Goal: Task Accomplishment & Management: Manage account settings

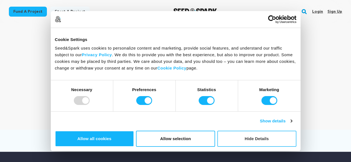
click at [297, 131] on button "Hide Details" at bounding box center [256, 139] width 79 height 16
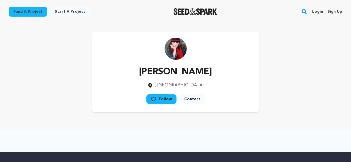
click at [334, 11] on link "Sign up" at bounding box center [335, 11] width 15 height 9
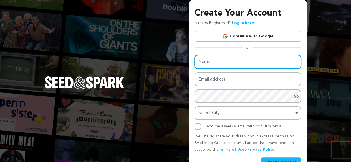
click at [214, 58] on input "Name" at bounding box center [248, 62] width 107 height 14
click at [223, 66] on input "Name" at bounding box center [248, 62] width 107 height 14
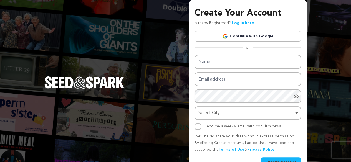
click at [259, 36] on link "Continue with Google" at bounding box center [248, 36] width 107 height 11
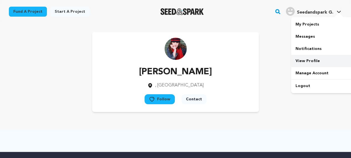
click at [311, 63] on link "View Profile" at bounding box center [322, 61] width 62 height 12
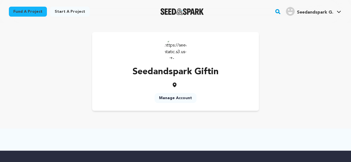
click at [169, 97] on link "Manage Account" at bounding box center [176, 98] width 42 height 10
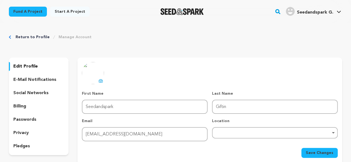
click at [32, 95] on p "social networks" at bounding box center [30, 93] width 35 height 7
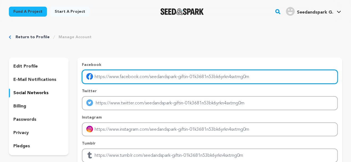
click at [124, 77] on input "Enter facebook profile link" at bounding box center [210, 77] width 256 height 14
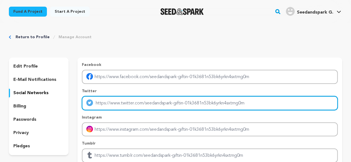
click at [115, 102] on input "Enter twitter profile link" at bounding box center [210, 103] width 256 height 14
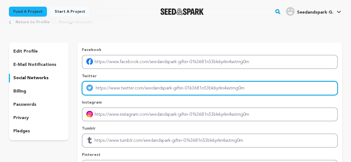
scroll to position [28, 0]
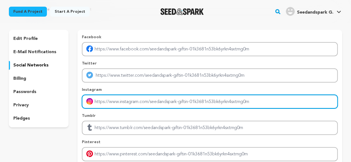
drag, startPoint x: 126, startPoint y: 99, endPoint x: 120, endPoint y: 111, distance: 13.8
click at [126, 98] on input "Enter instagram handle link" at bounding box center [210, 102] width 256 height 14
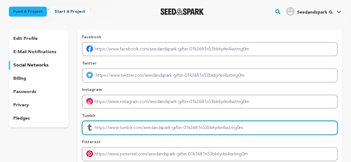
click at [119, 125] on input "Enter tubmlr profile link" at bounding box center [210, 128] width 256 height 14
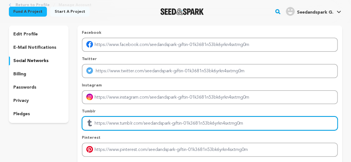
scroll to position [0, 0]
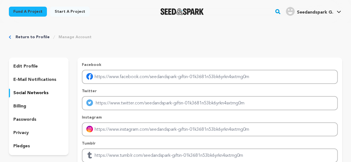
click at [153, 58] on div "Facebook Twitter Instagram Tumblr Pinterest" at bounding box center [209, 148] width 265 height 181
